Goal: Information Seeking & Learning: Learn about a topic

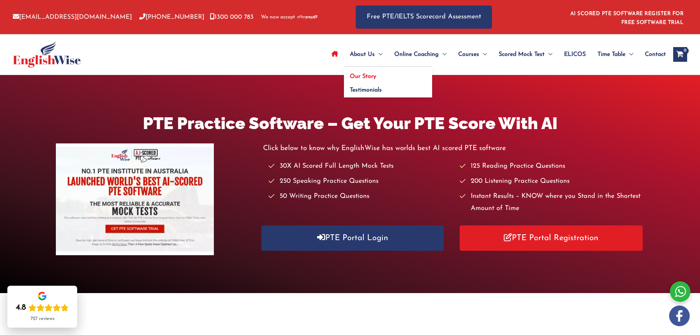
click at [372, 74] on span "Our Story" at bounding box center [363, 76] width 26 height 6
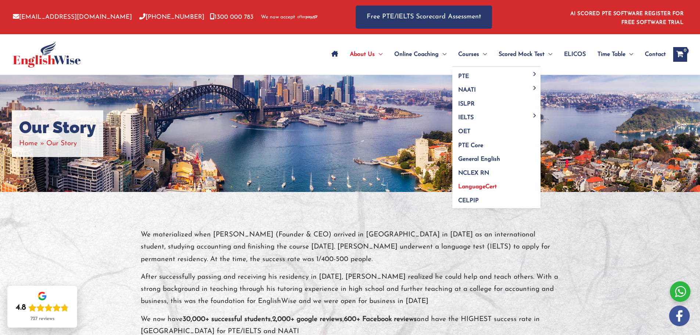
click at [480, 185] on span "LanguageCert" at bounding box center [477, 187] width 39 height 6
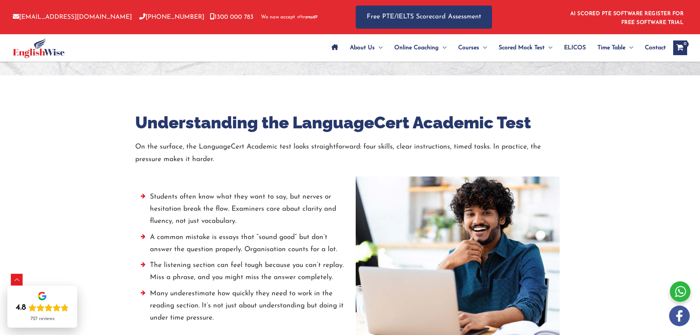
scroll to position [955, 0]
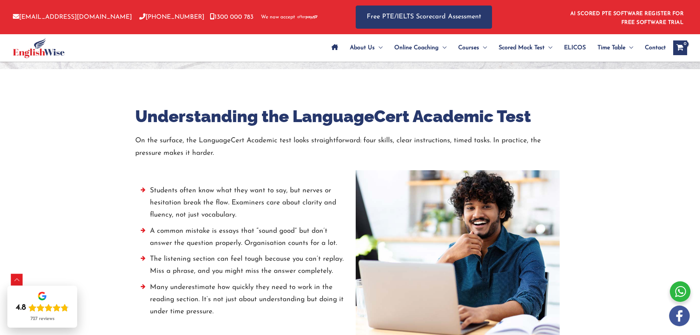
click at [54, 52] on img at bounding box center [39, 48] width 52 height 20
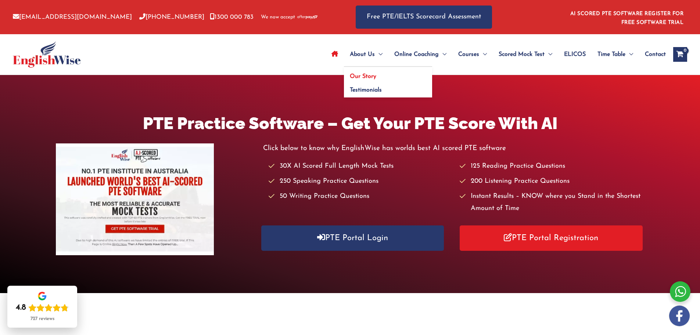
click at [365, 75] on span "Our Story" at bounding box center [363, 76] width 26 height 6
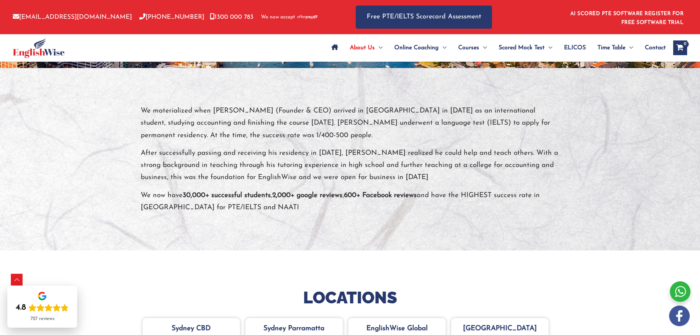
scroll to position [234, 0]
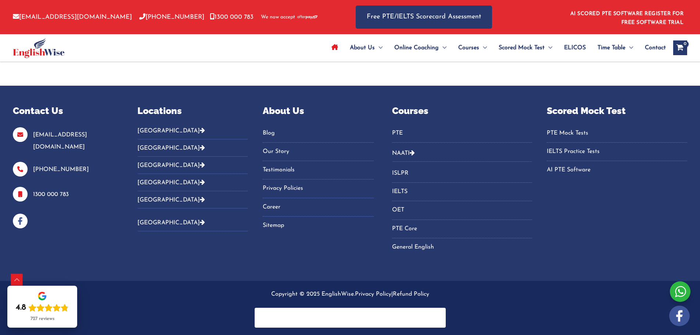
click at [200, 131] on icon "Footer Widget 2" at bounding box center [202, 130] width 5 height 6
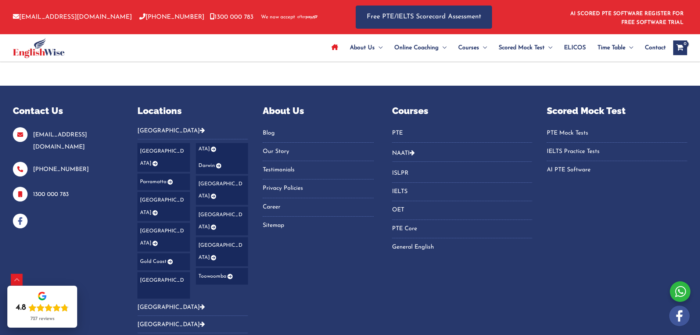
click at [179, 117] on p "Locations" at bounding box center [192, 111] width 111 height 14
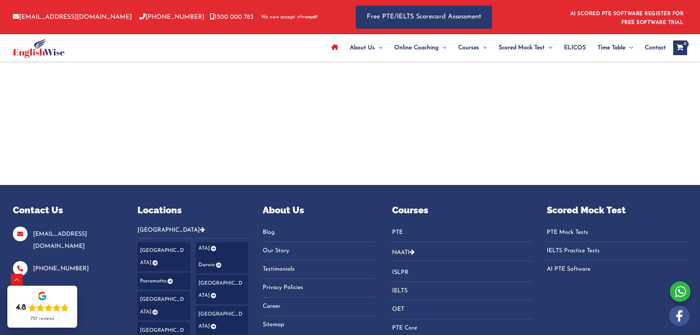
scroll to position [2375, 0]
